Goal: Task Accomplishment & Management: Use online tool/utility

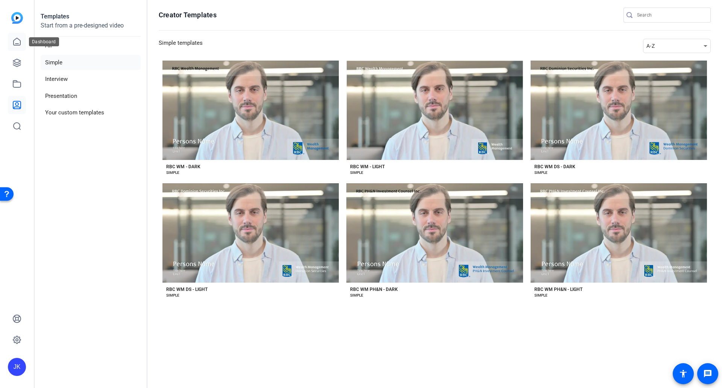
click at [17, 43] on icon at bounding box center [17, 41] width 7 height 7
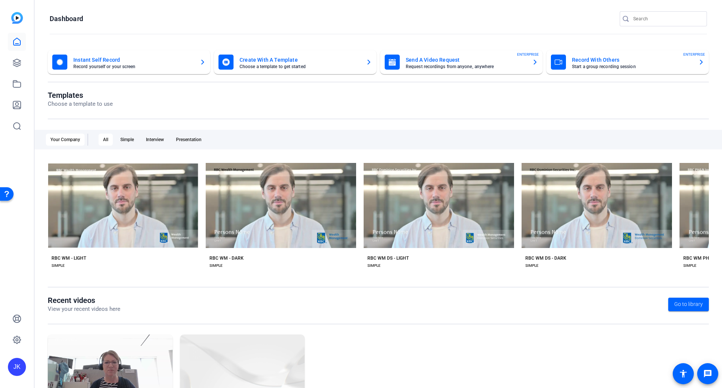
click at [434, 67] on mat-card-subtitle "Request recordings from anyone, anywhere" at bounding box center [466, 66] width 120 height 5
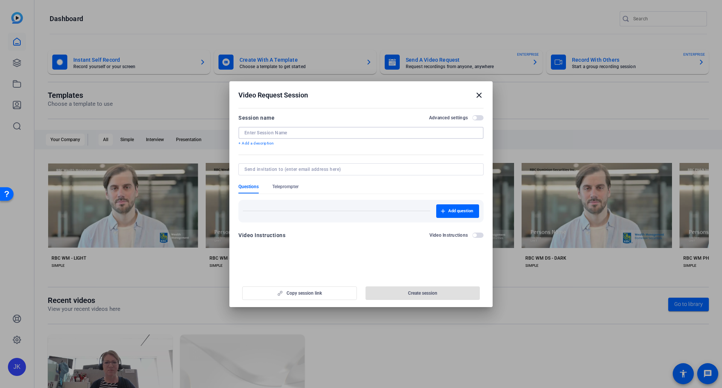
click at [279, 131] on input at bounding box center [361, 133] width 233 height 6
type input "[PERSON_NAME]'s Demo Session"
click at [275, 170] on input at bounding box center [360, 169] width 230 height 6
type input "[PERSON_NAME][EMAIL_ADDRESS][PERSON_NAME][DOMAIN_NAME]"
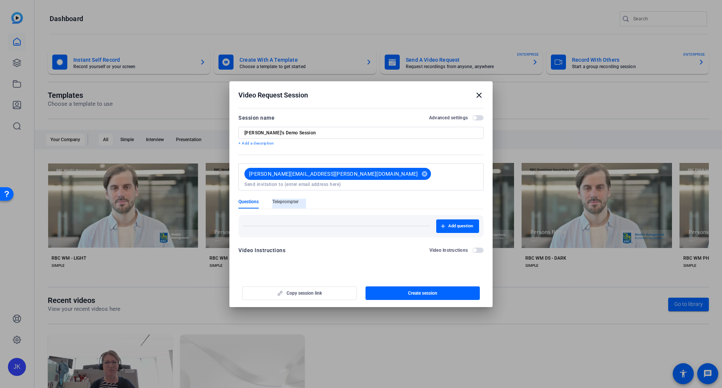
click at [283, 183] on form "Session name Advanced settings Joanne's Demo Session + Add a description joanne…" at bounding box center [360, 186] width 245 height 146
click at [405, 294] on span "button" at bounding box center [423, 293] width 115 height 18
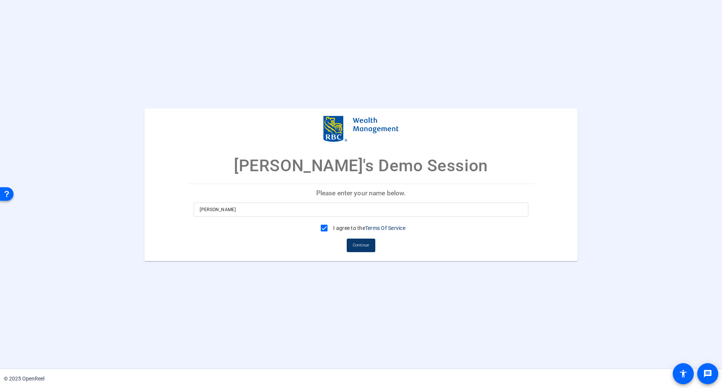
click at [366, 248] on span "Continue" at bounding box center [361, 245] width 17 height 11
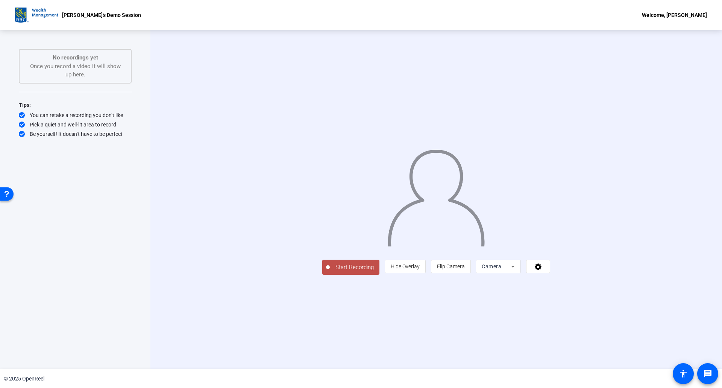
click at [330, 272] on span "Start Recording" at bounding box center [355, 267] width 50 height 9
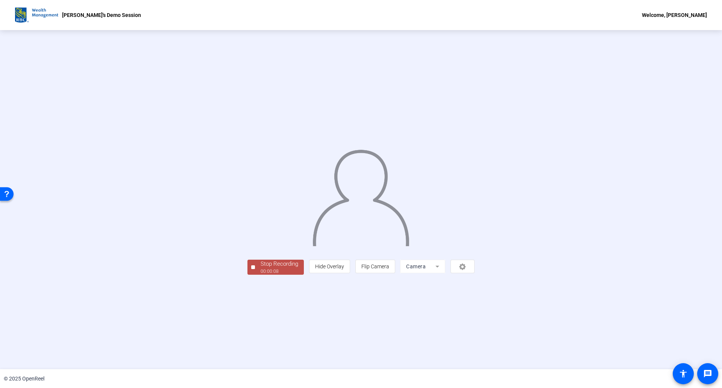
click at [261, 268] on div "Stop Recording" at bounding box center [280, 264] width 38 height 9
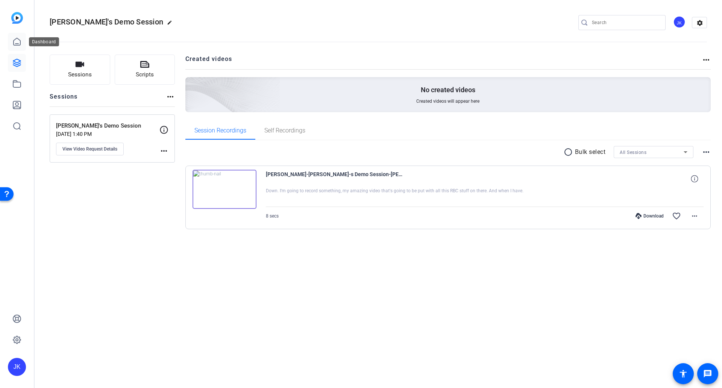
click at [20, 44] on icon at bounding box center [17, 41] width 7 height 7
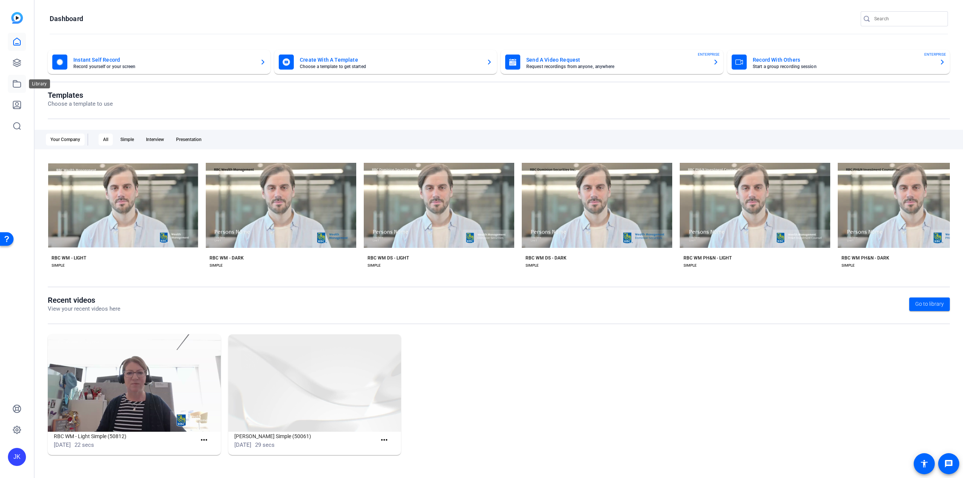
click at [17, 86] on icon at bounding box center [16, 83] width 9 height 9
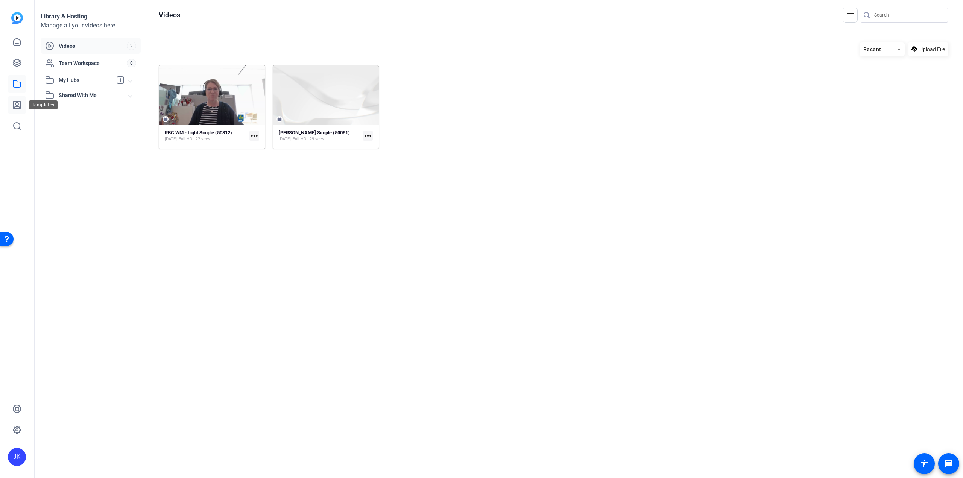
click at [15, 100] on link at bounding box center [17, 105] width 18 height 18
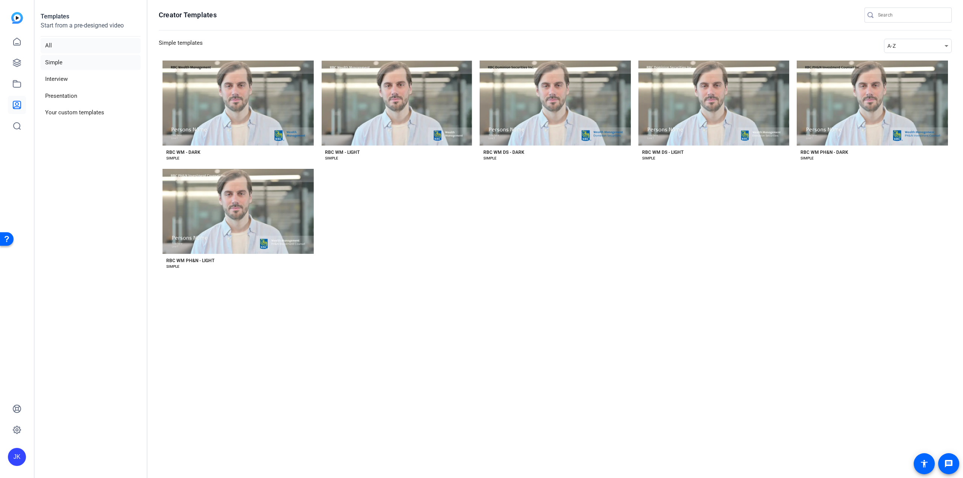
click at [49, 42] on li "All" at bounding box center [91, 45] width 100 height 15
click at [16, 83] on icon at bounding box center [16, 83] width 9 height 9
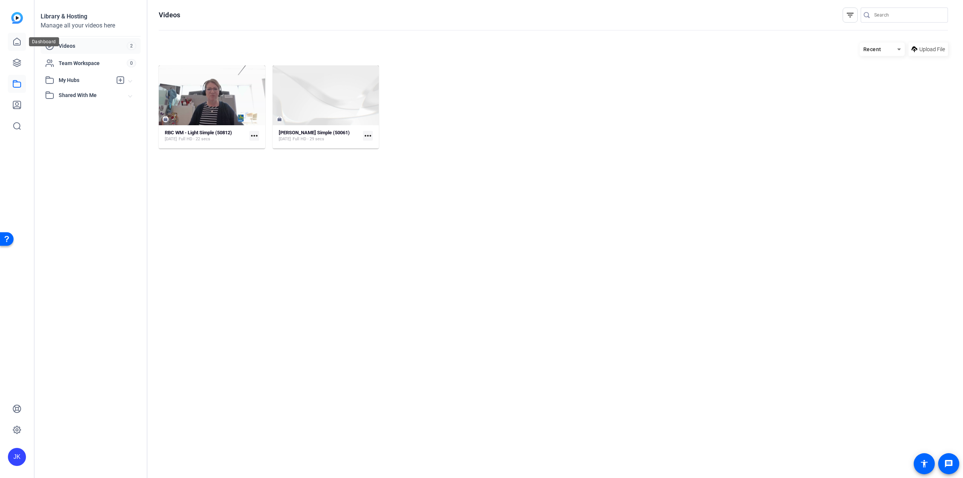
click at [18, 38] on icon at bounding box center [16, 41] width 9 height 9
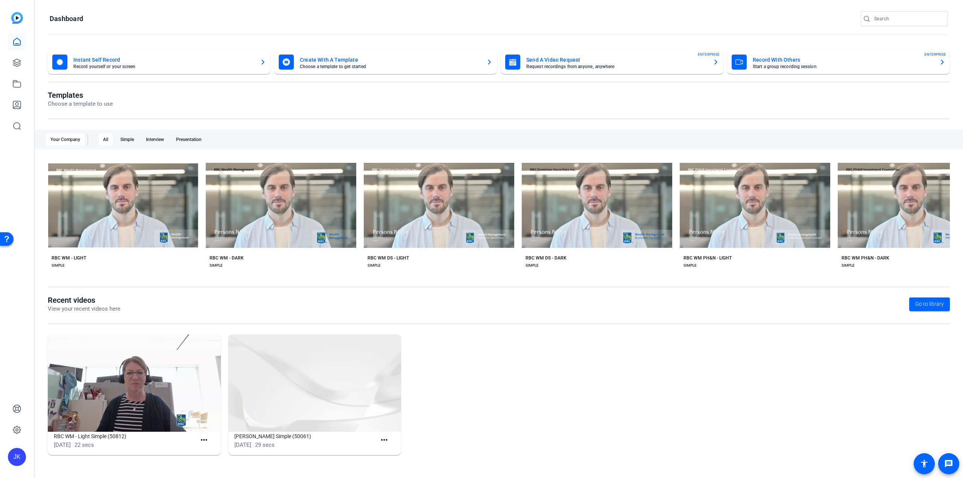
click at [722, 63] on mat-card-title "Record With Others" at bounding box center [843, 59] width 181 height 9
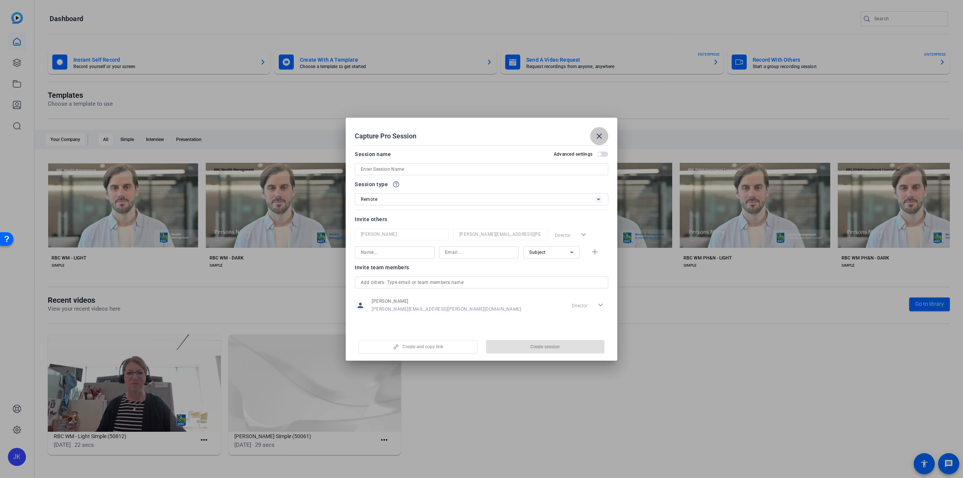
click at [601, 135] on mat-icon "close" at bounding box center [599, 136] width 9 height 9
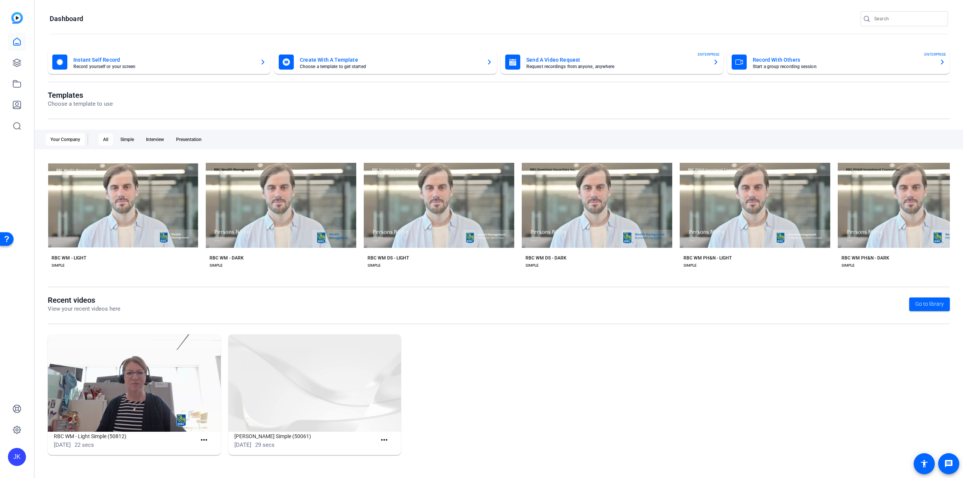
click at [620, 61] on mat-card-title "Send A Video Request" at bounding box center [616, 59] width 181 height 9
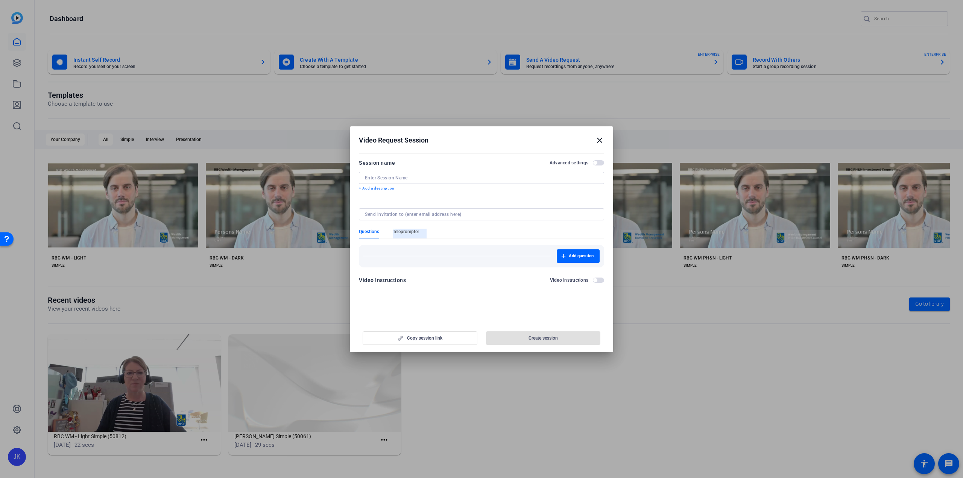
click at [406, 231] on span "Teleprompter" at bounding box center [406, 232] width 26 height 6
click at [594, 163] on span "button" at bounding box center [595, 163] width 4 height 4
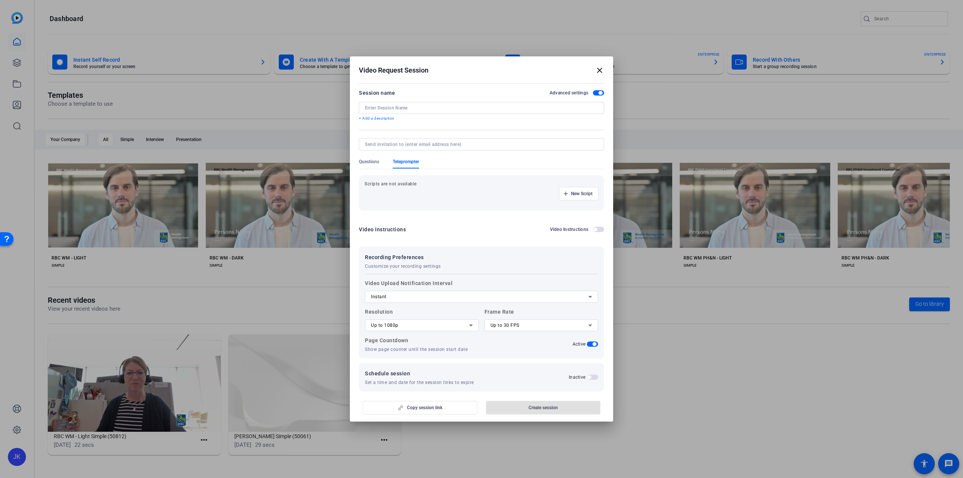
click at [593, 229] on span "button" at bounding box center [595, 230] width 4 height 4
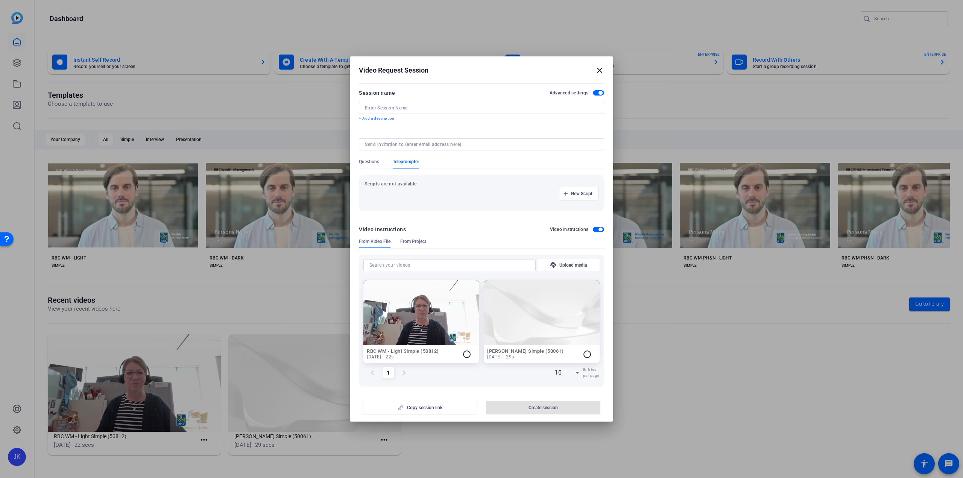
click at [593, 228] on span "button" at bounding box center [598, 229] width 11 height 5
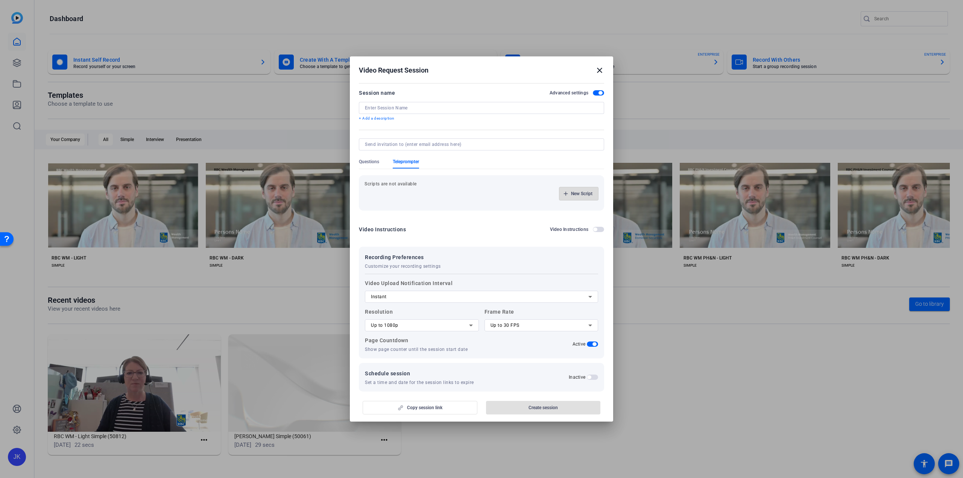
click at [584, 193] on span "New Script" at bounding box center [581, 194] width 21 height 6
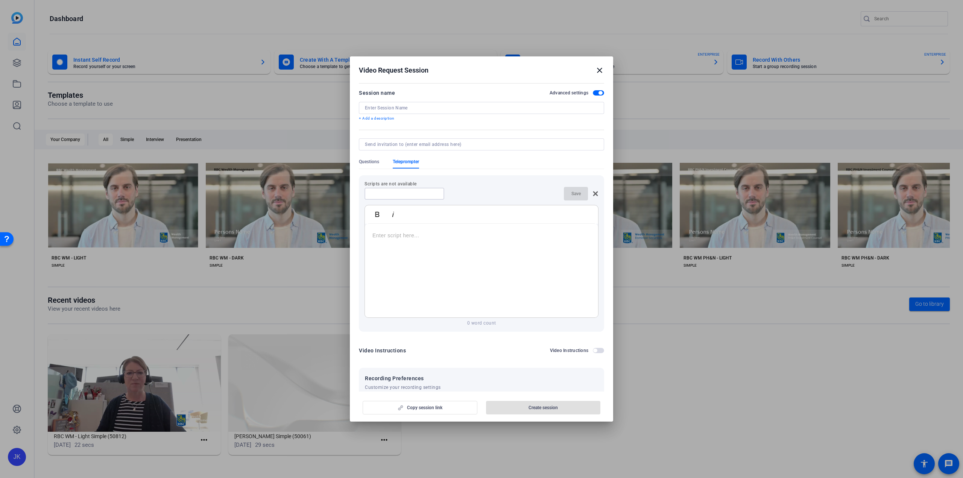
click at [399, 191] on input at bounding box center [405, 194] width 68 height 6
type input "Script Test"
click at [421, 240] on p at bounding box center [481, 235] width 218 height 8
click at [574, 191] on span "Save" at bounding box center [575, 194] width 9 height 6
click at [403, 194] on input at bounding box center [405, 194] width 68 height 6
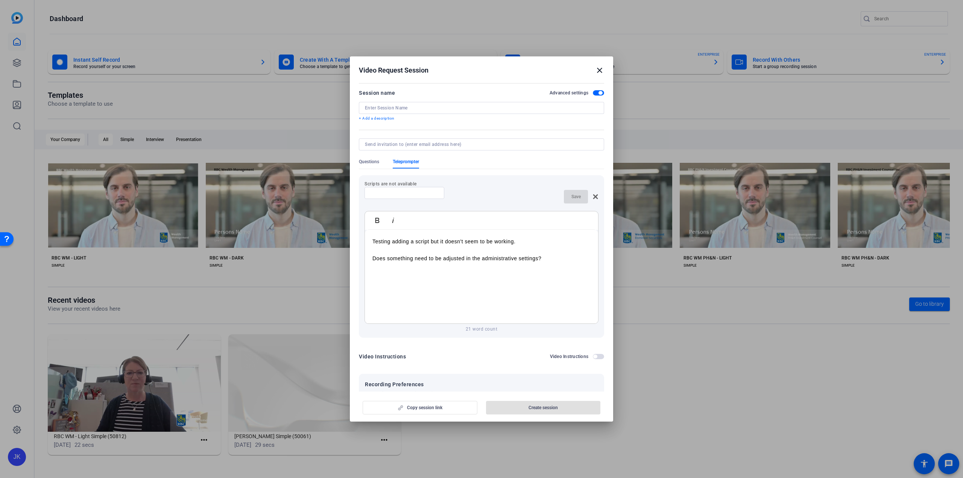
click at [520, 185] on p "Scripts are not available" at bounding box center [482, 184] width 234 height 6
click at [377, 195] on input at bounding box center [405, 193] width 68 height 6
type input "Script Testing"
